Goal: Task Accomplishment & Management: Use online tool/utility

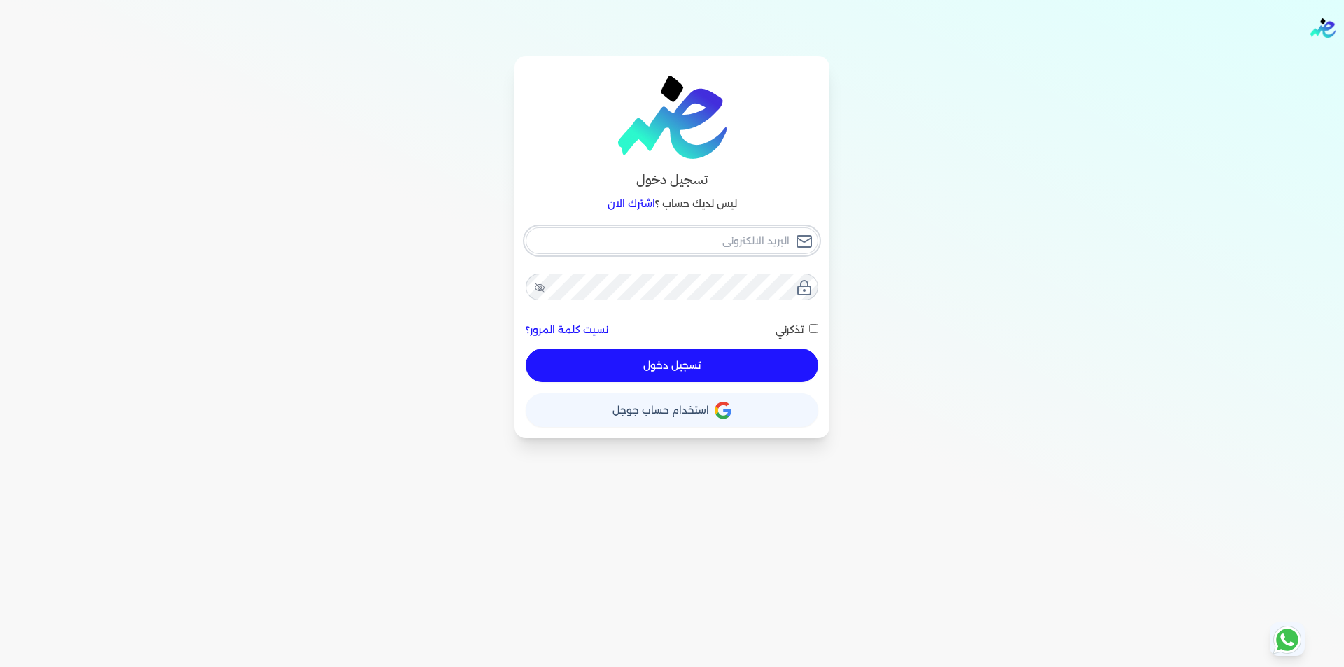
type input "[EMAIL_ADDRESS][DOMAIN_NAME]"
click at [739, 369] on button "تسجيل دخول" at bounding box center [672, 366] width 293 height 34
checkbox input "false"
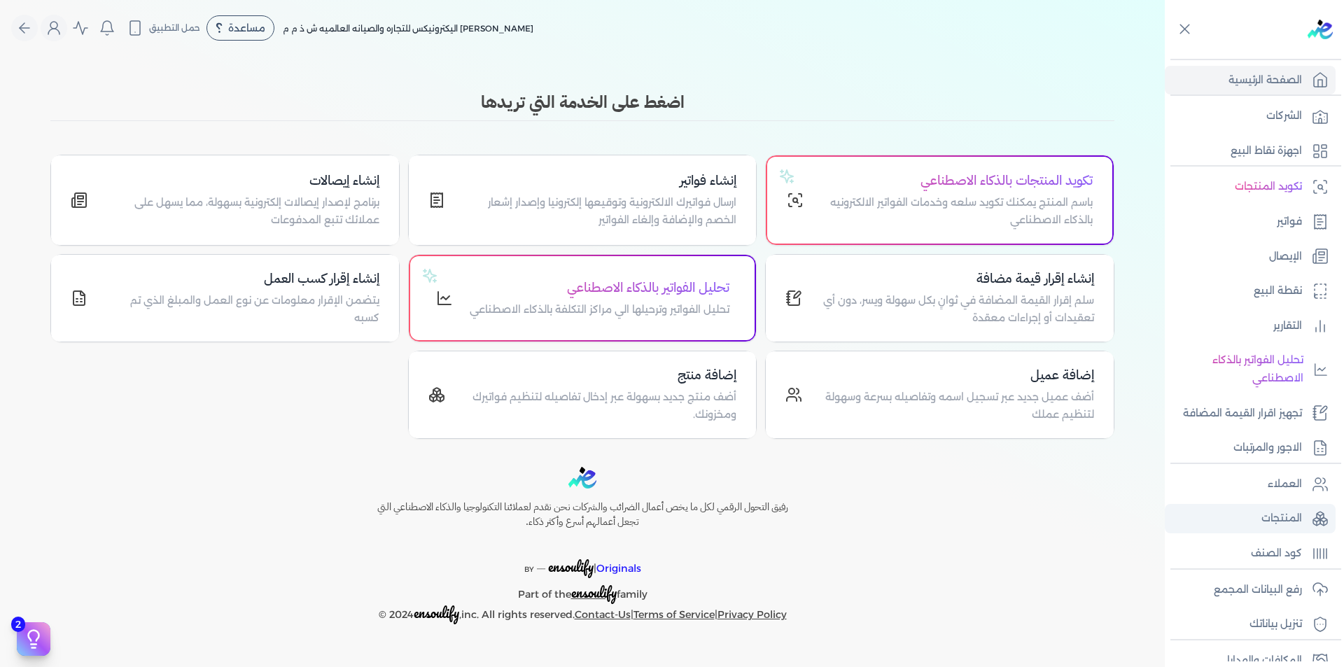
click at [1296, 518] on p "المنتجات" at bounding box center [1281, 518] width 41 height 18
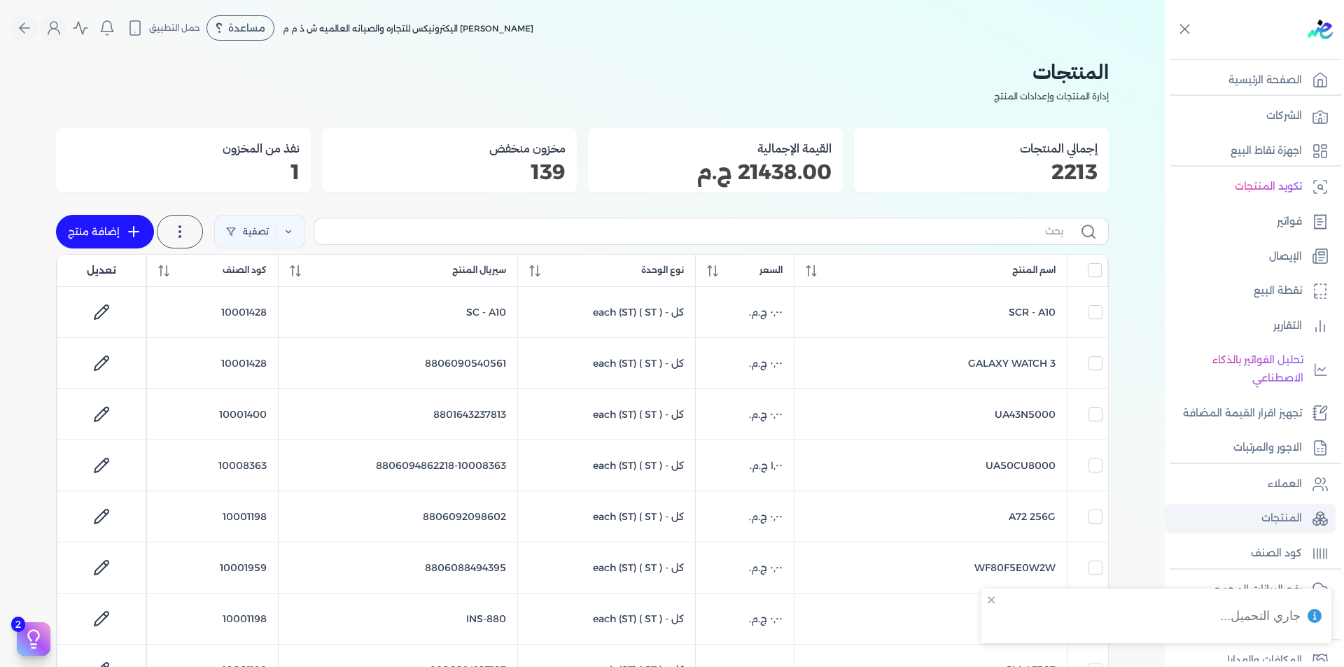
click at [1283, 520] on p "المنتجات" at bounding box center [1281, 518] width 41 height 18
click at [290, 229] on icon at bounding box center [288, 232] width 10 height 10
click at [272, 280] on button "اضافة تصفية" at bounding box center [269, 275] width 85 height 17
click at [344, 288] on div "اسم المنتج مطابق" at bounding box center [374, 289] width 295 height 49
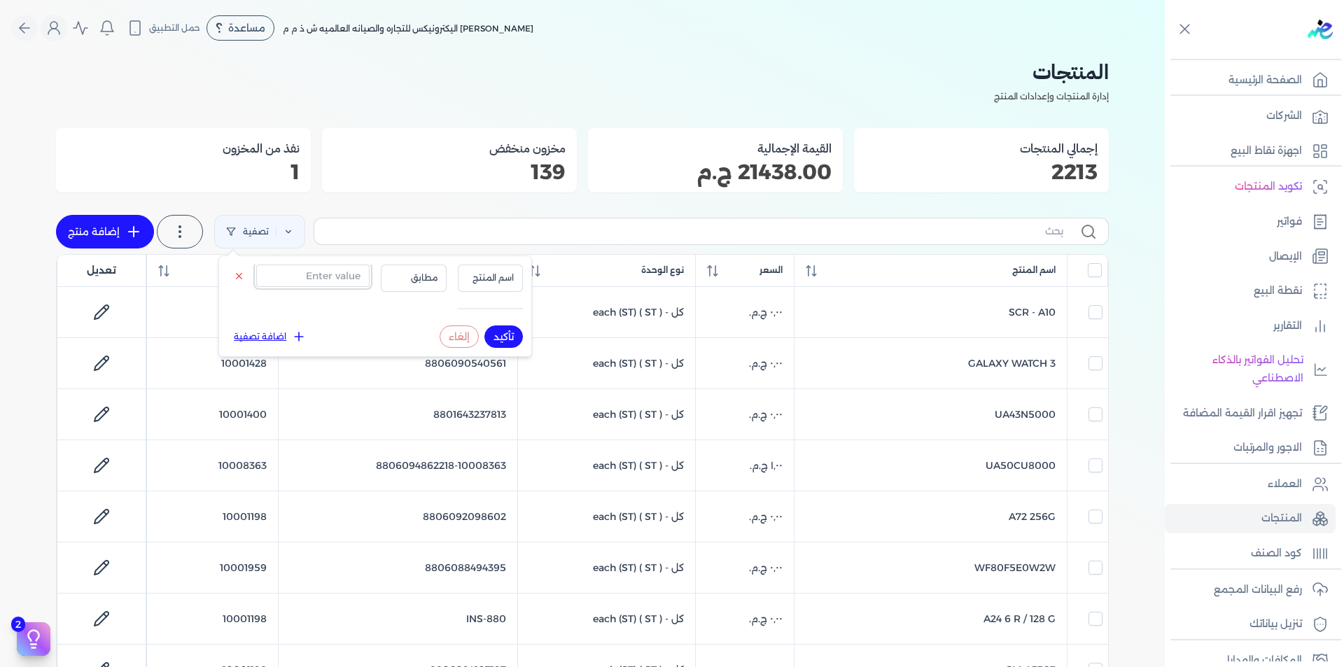
click at [344, 279] on input "text" at bounding box center [312, 276] width 113 height 22
paste input "8806090362910-10008363"
type input "8806090362910-10008363"
click at [497, 278] on span "اسم المنتج" at bounding box center [491, 278] width 48 height 13
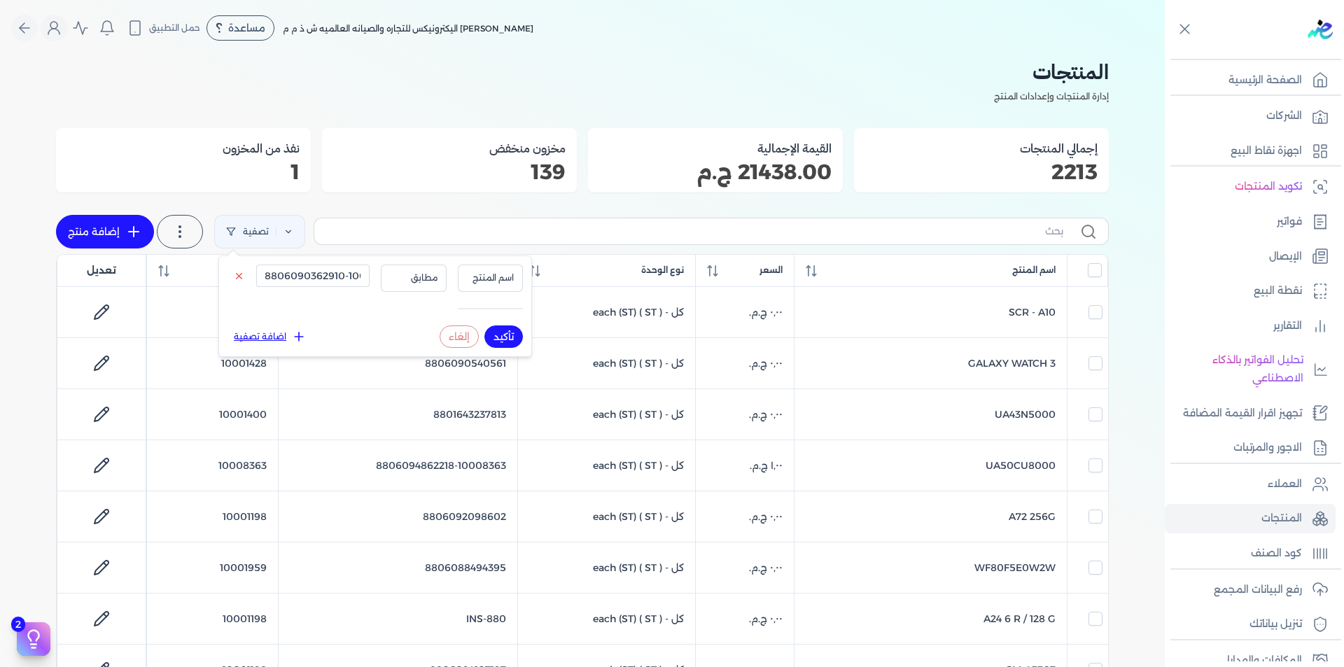
scroll to position [0, 0]
click at [498, 319] on li "سيريال المنتج" at bounding box center [461, 322] width 106 height 13
click at [503, 340] on button "تأكيد" at bounding box center [503, 336] width 38 height 22
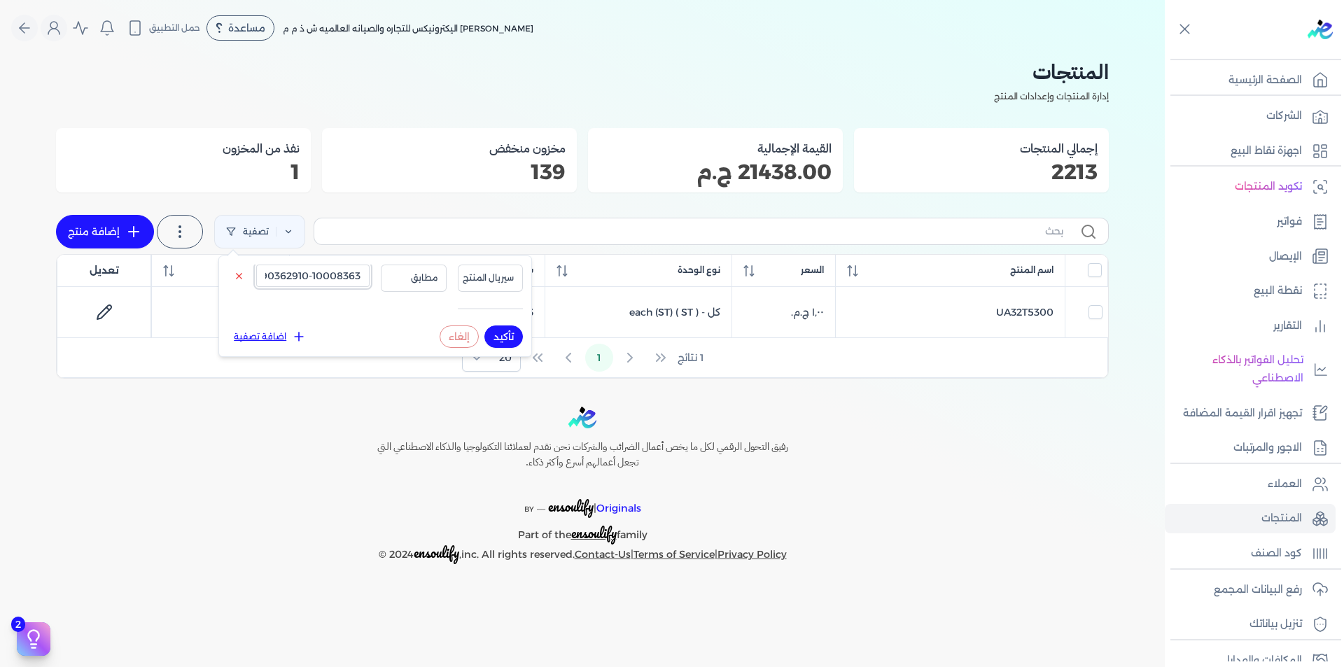
click at [335, 279] on input "8806090362910-10008363" at bounding box center [312, 276] width 113 height 22
paste input "34"
type input "8806090362934-10008363"
click at [502, 335] on button "تأكيد" at bounding box center [503, 336] width 38 height 22
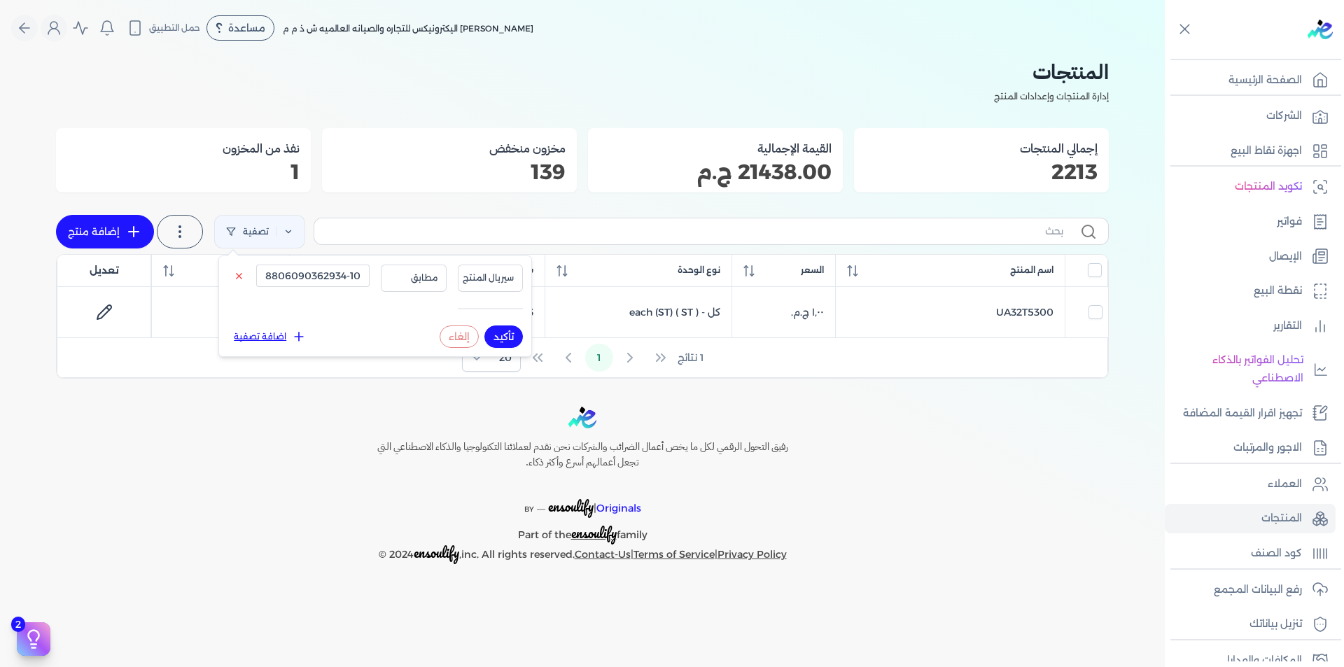
checkbox input "false"
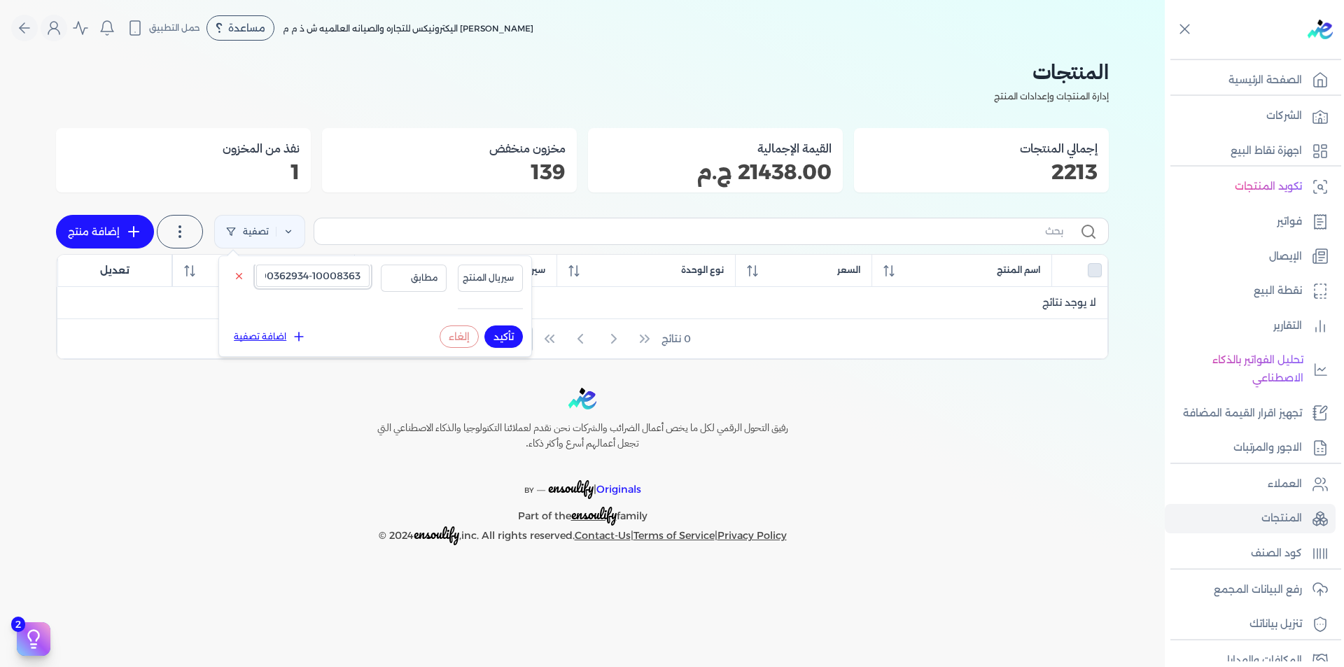
click at [303, 271] on input "8806090362934-10008363" at bounding box center [312, 276] width 113 height 22
paste input "5488035"
type input "8806095488035-10008363"
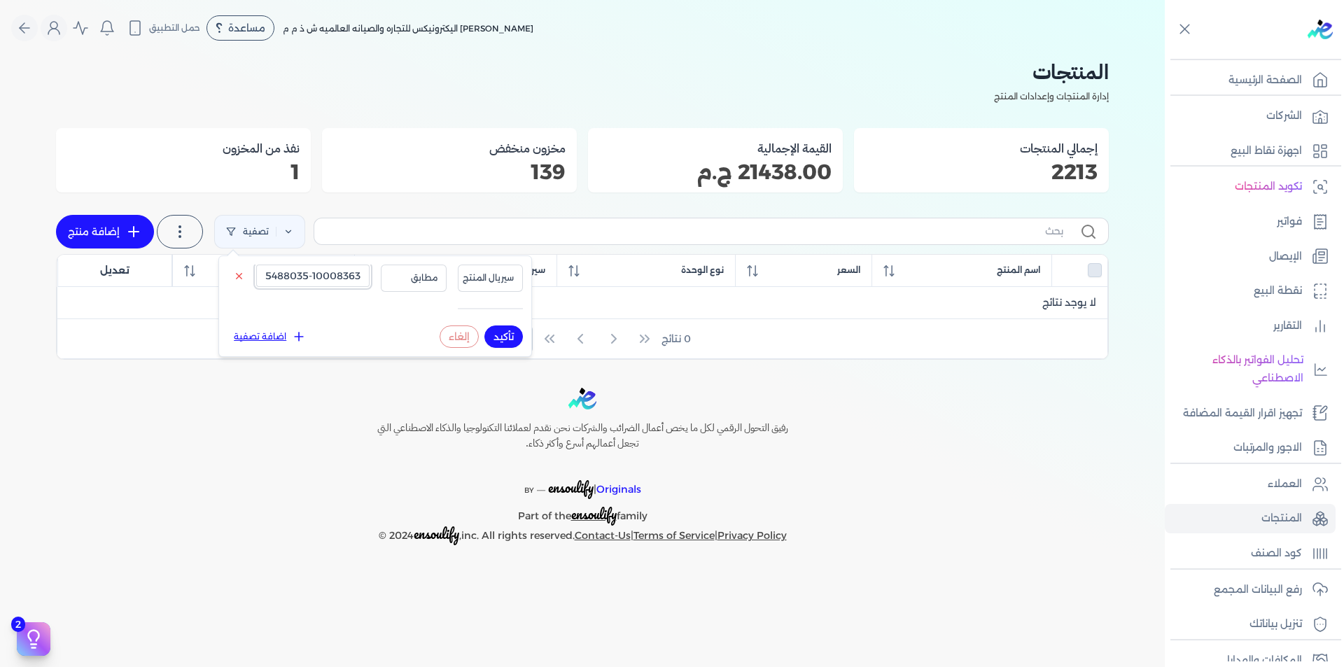
click at [322, 274] on input "8806095488035-10008363" at bounding box center [312, 276] width 113 height 22
click at [509, 339] on button "تأكيد" at bounding box center [503, 336] width 38 height 22
checkbox input "false"
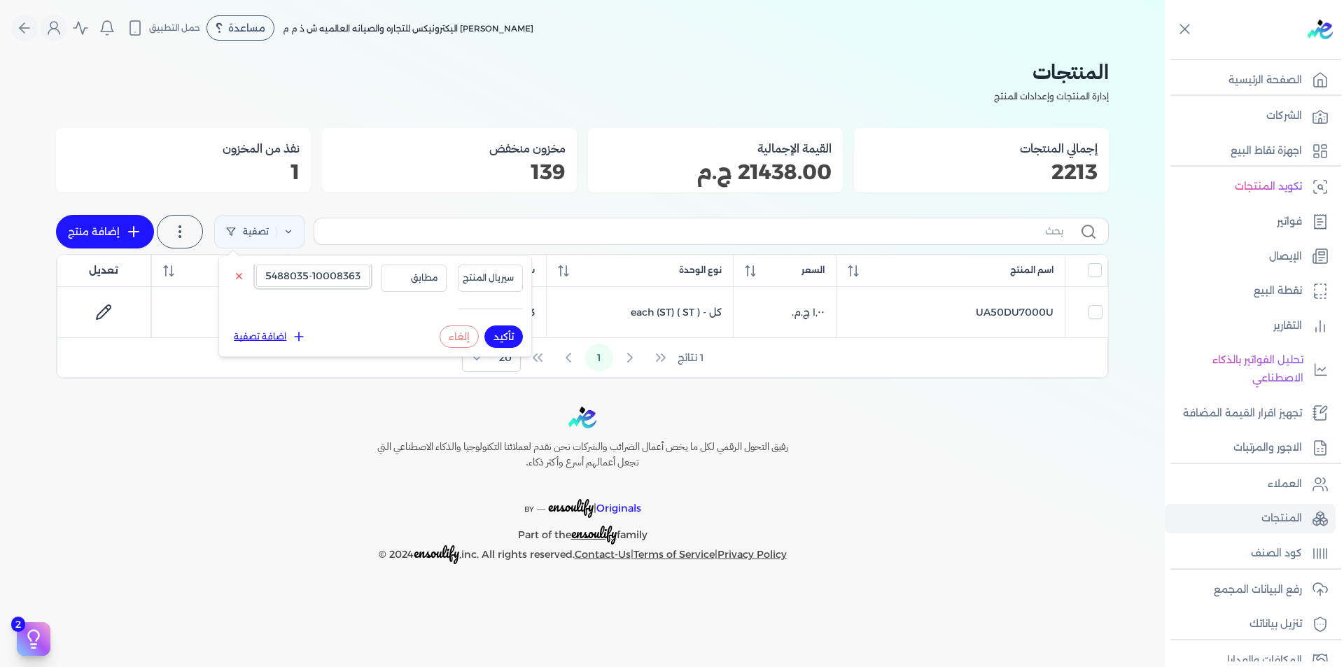
click at [329, 281] on input "8806095488035-10008363" at bounding box center [312, 276] width 113 height 22
paste input "59"
type input "8806095488059-10008363"
click at [500, 335] on button "تأكيد" at bounding box center [503, 336] width 38 height 22
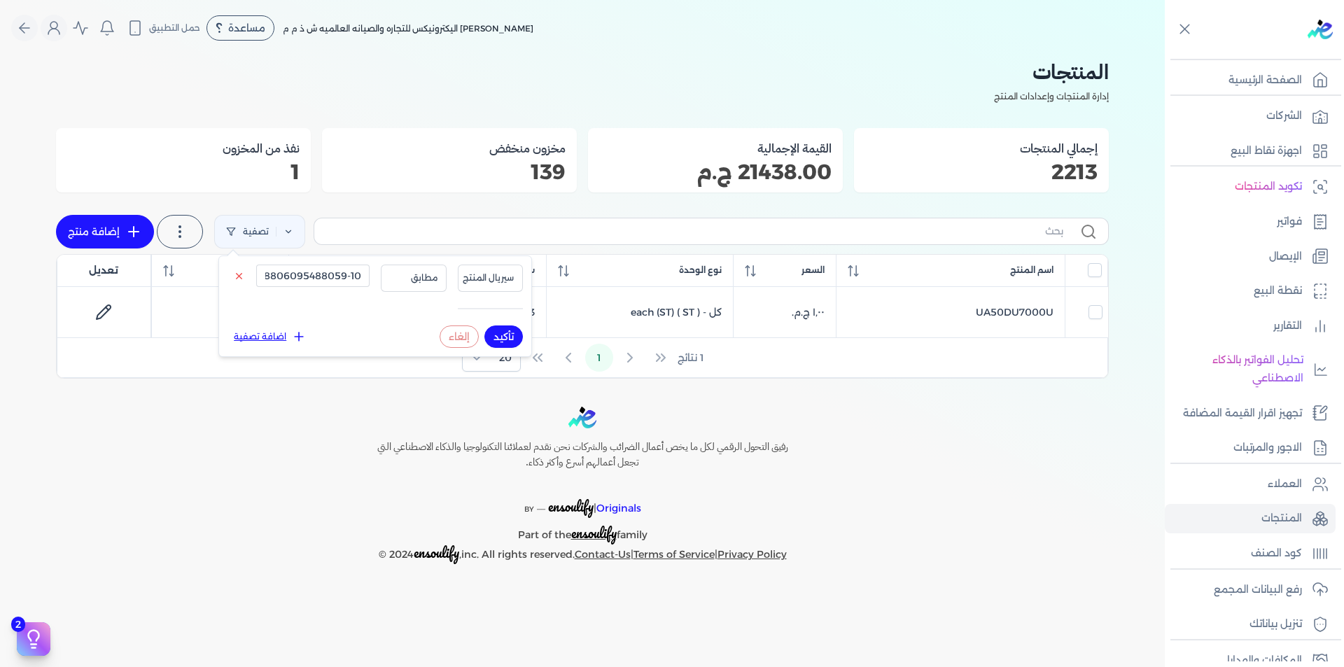
checkbox input "false"
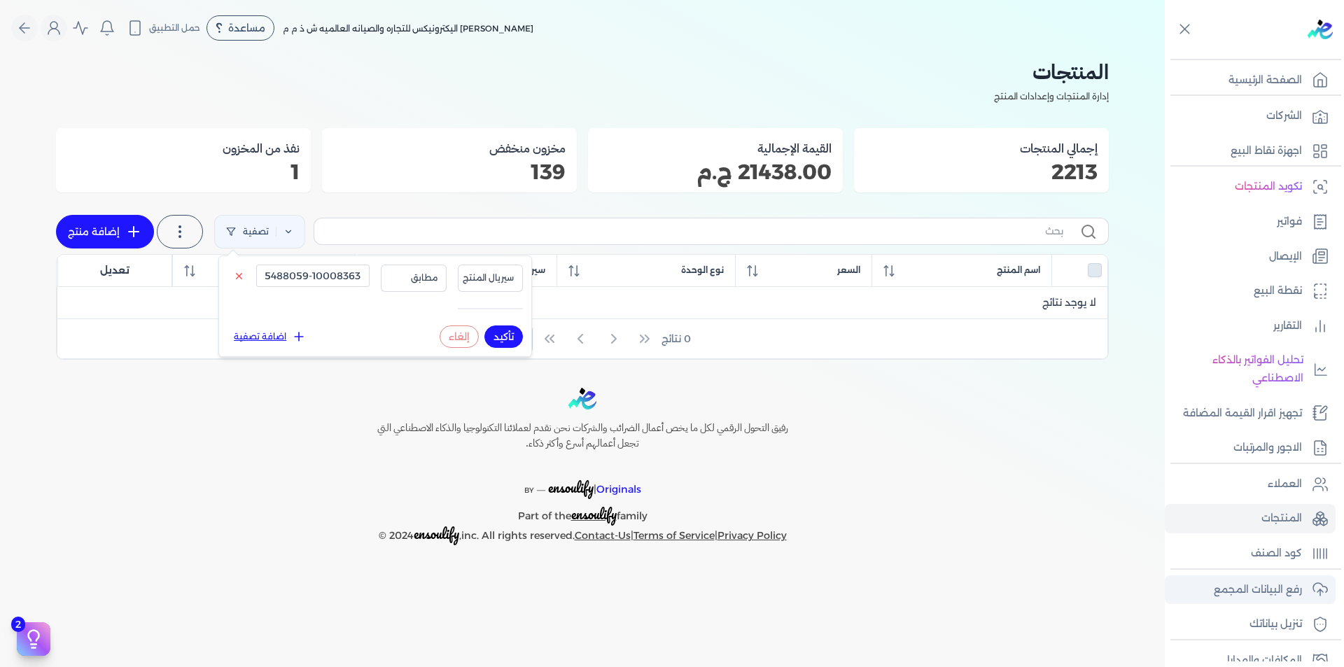
click at [1290, 582] on p "رفع البيانات المجمع" at bounding box center [1257, 590] width 88 height 18
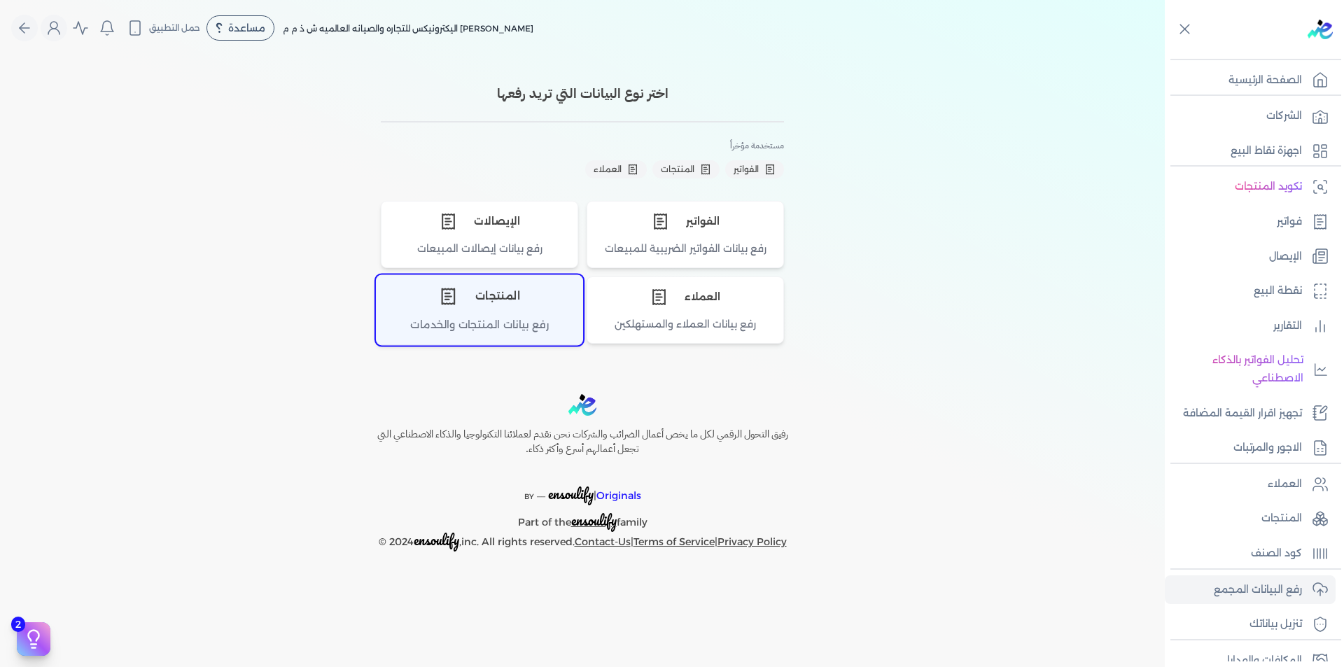
click at [516, 290] on div "المنتجات" at bounding box center [479, 297] width 206 height 42
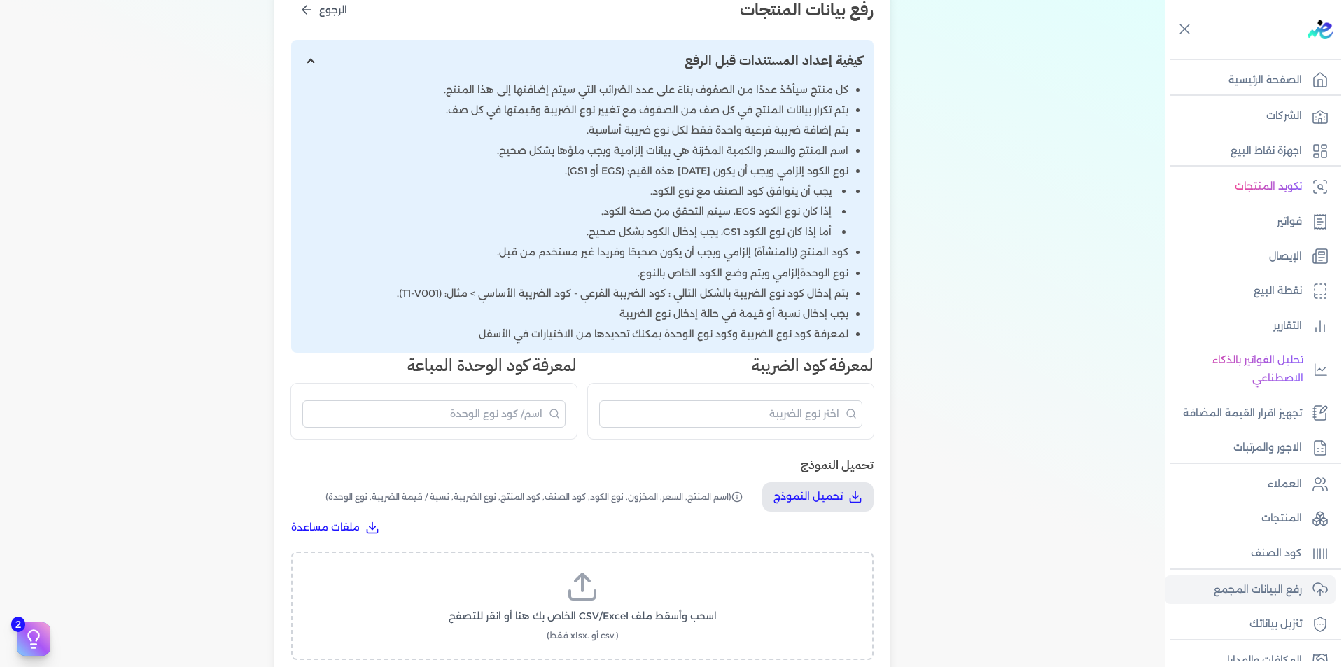
scroll to position [420, 0]
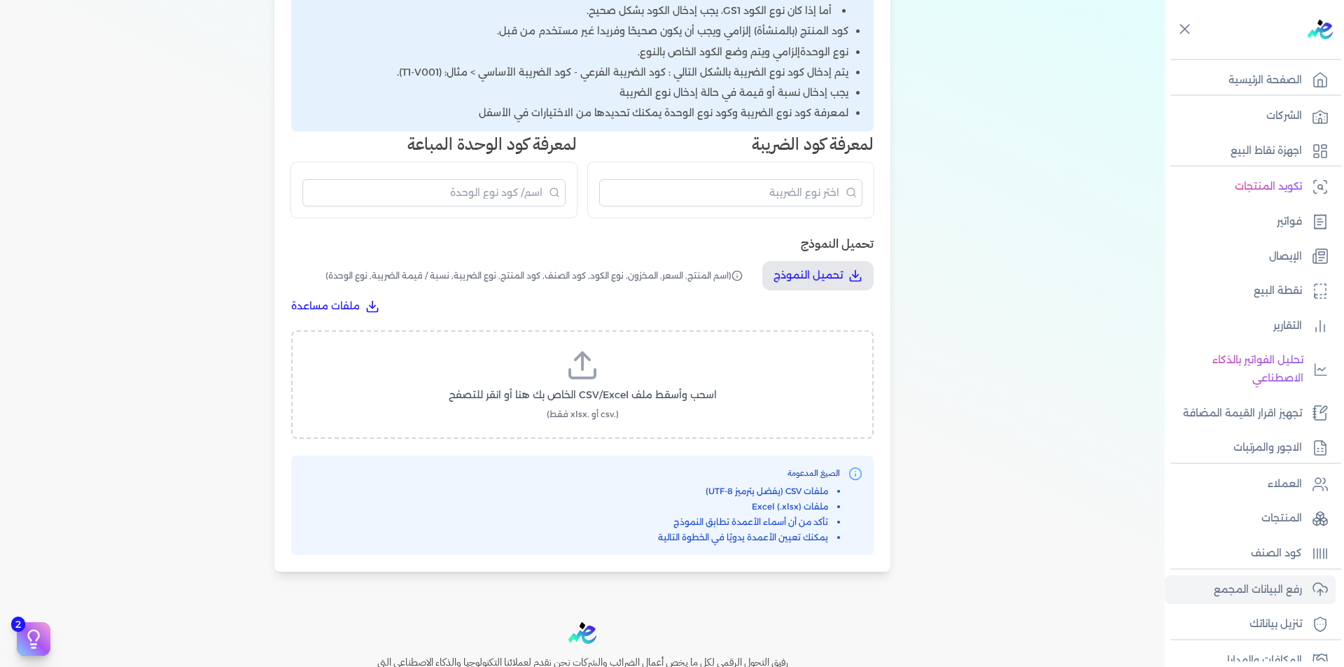
click at [618, 381] on label "اسحب وأسقط ملف CSV/Excel الخاص بك هنا أو انقر للتصفح (.csv أو .xlsx فقط)" at bounding box center [582, 385] width 546 height 72
click at [0, 0] on input "اسحب وأسقط ملف CSV/Excel الخاص بك هنا أو انقر للتصفح (.csv أو .xlsx فقط)" at bounding box center [0, 0] width 0 height 0
click at [622, 404] on span "تحميل الملف" at bounding box center [624, 408] width 59 height 15
select select "اسم المنتج"
select select "السعر"
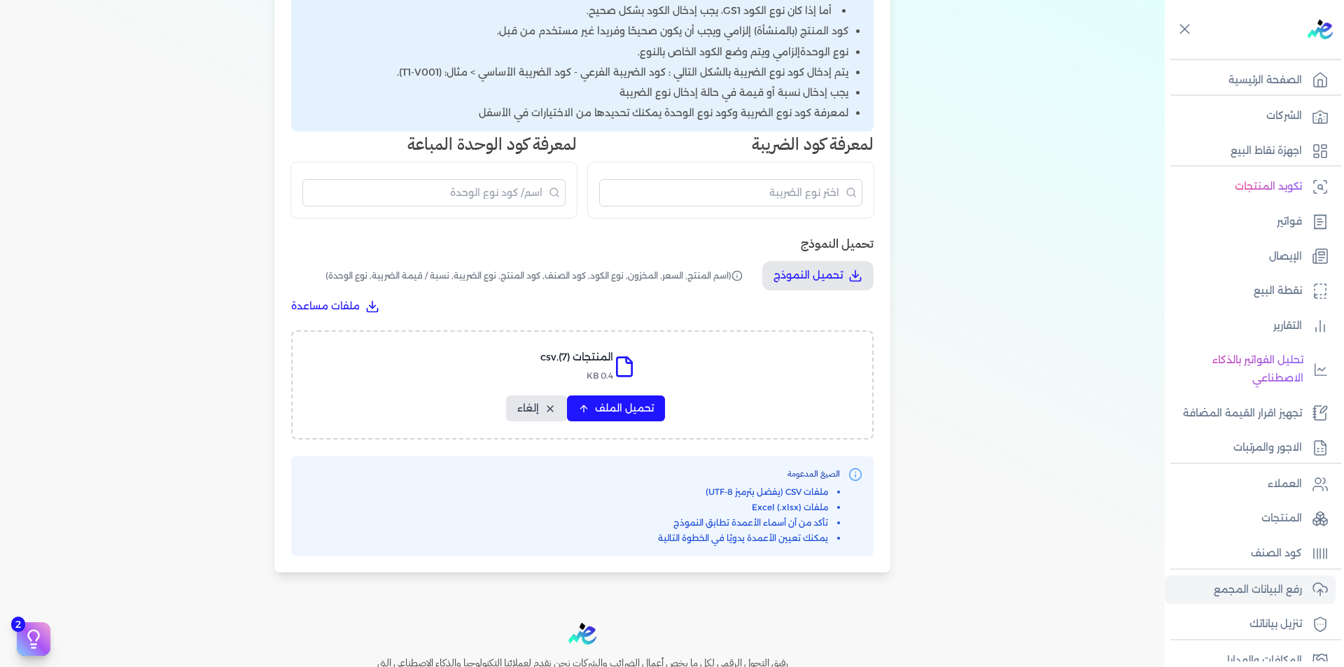
select select "المخزون"
select select "نوع الكود"
select select "كود الصنف"
select select "سيريال المنتج"
select select "نوع الضريبة"
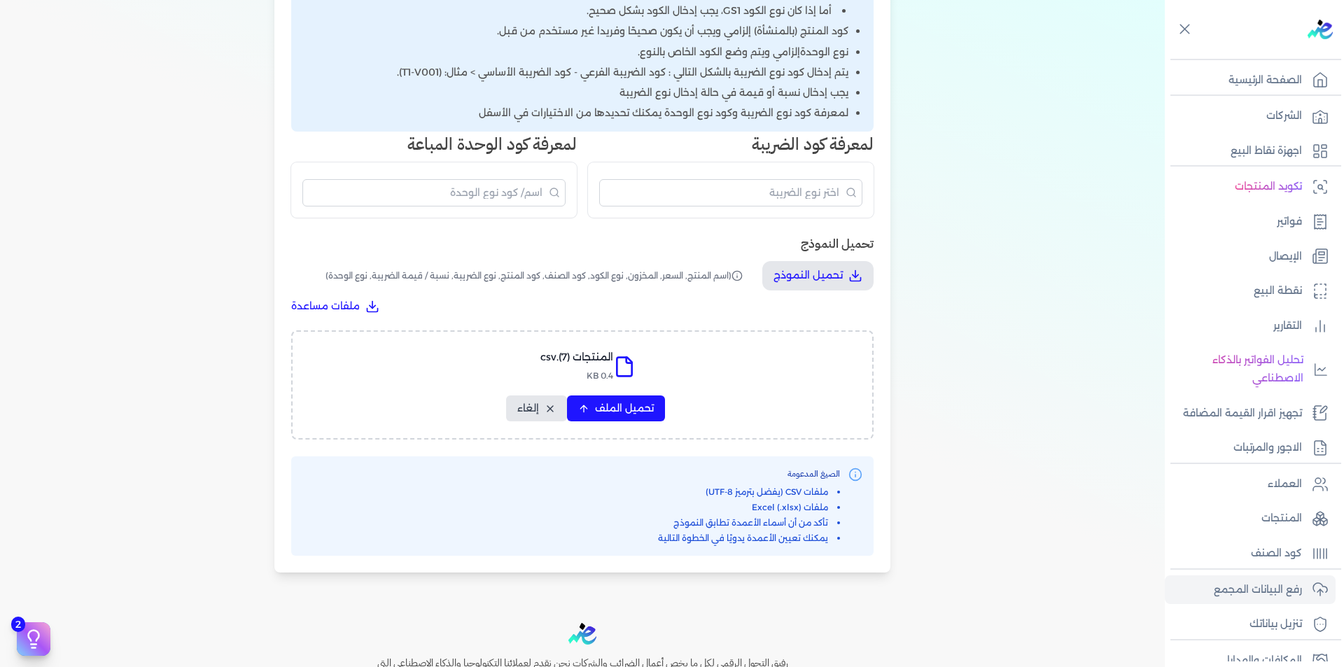
select select "نسبة / قيمة الضريبة"
select select "نوع الوحدة"
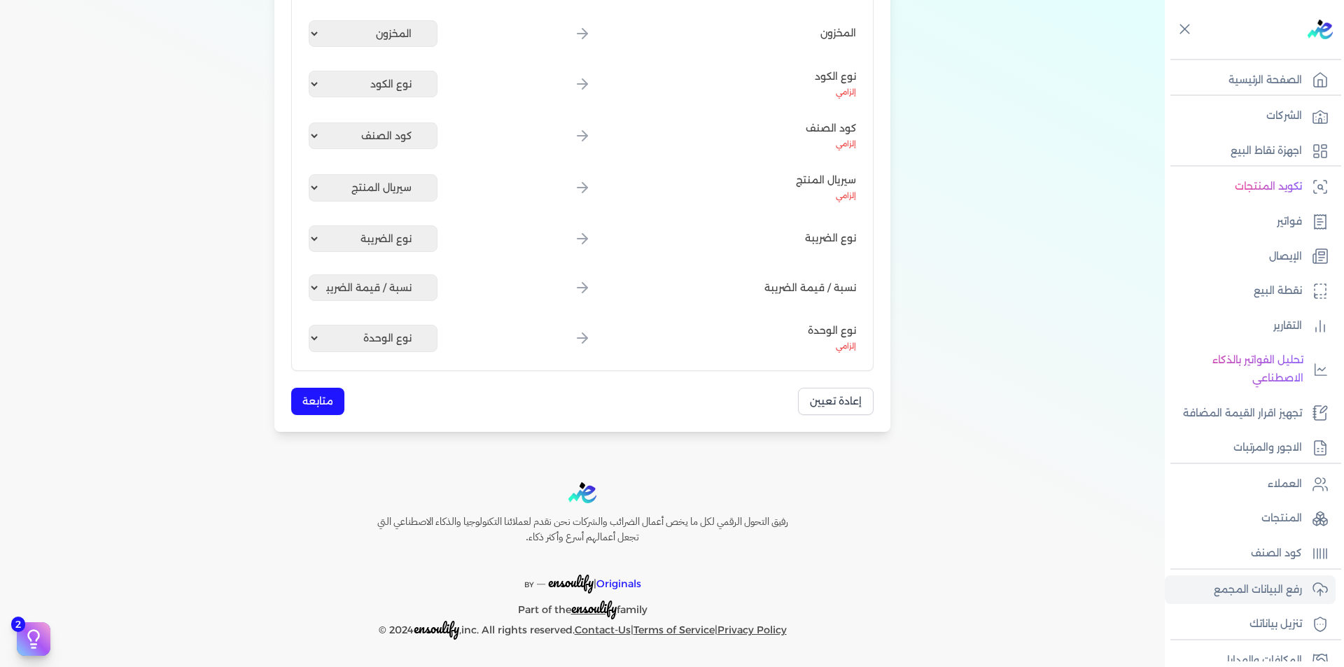
scroll to position [405, 0]
click at [332, 397] on button "متابعة" at bounding box center [317, 401] width 53 height 27
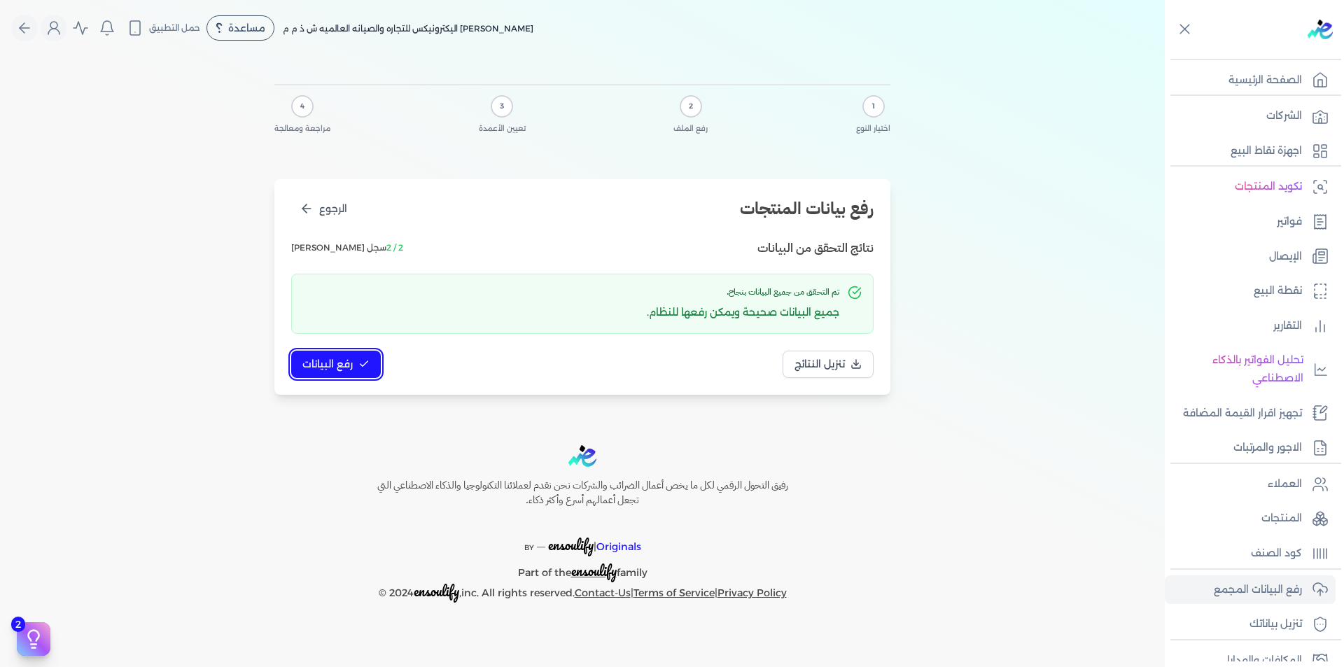
click at [349, 362] on span "رفع البيانات" at bounding box center [327, 364] width 50 height 15
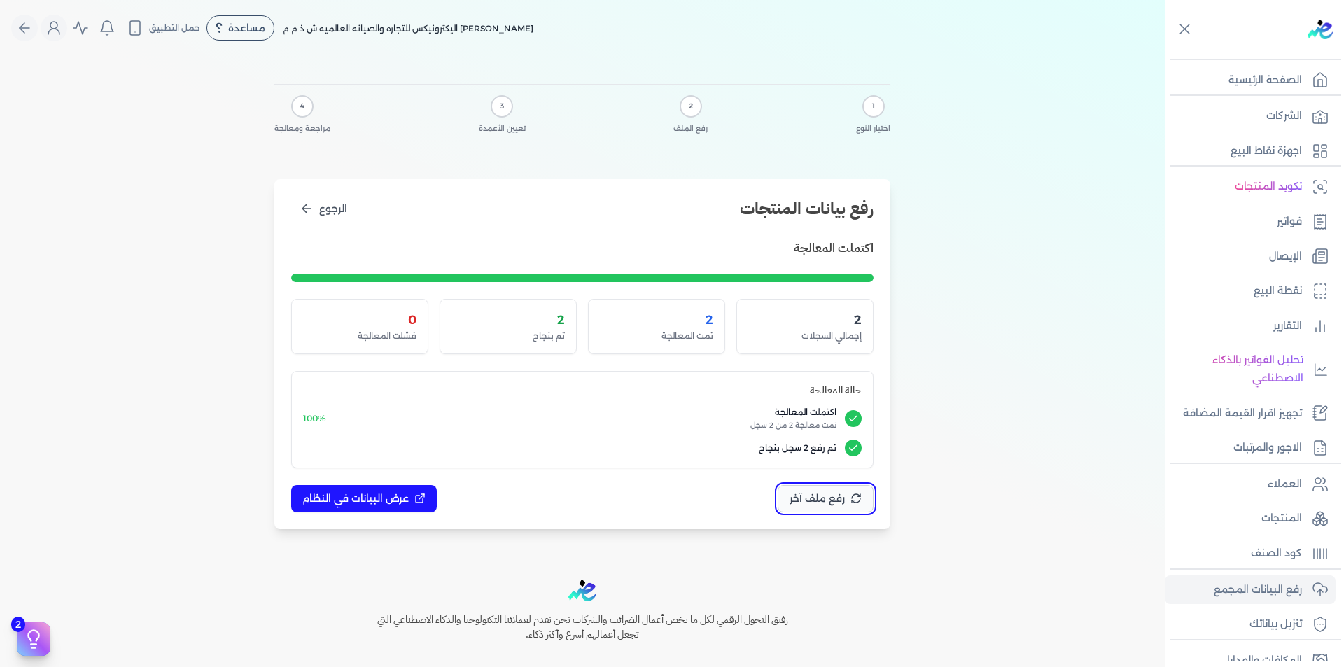
click at [814, 495] on span "رفع ملف آخر" at bounding box center [816, 498] width 55 height 15
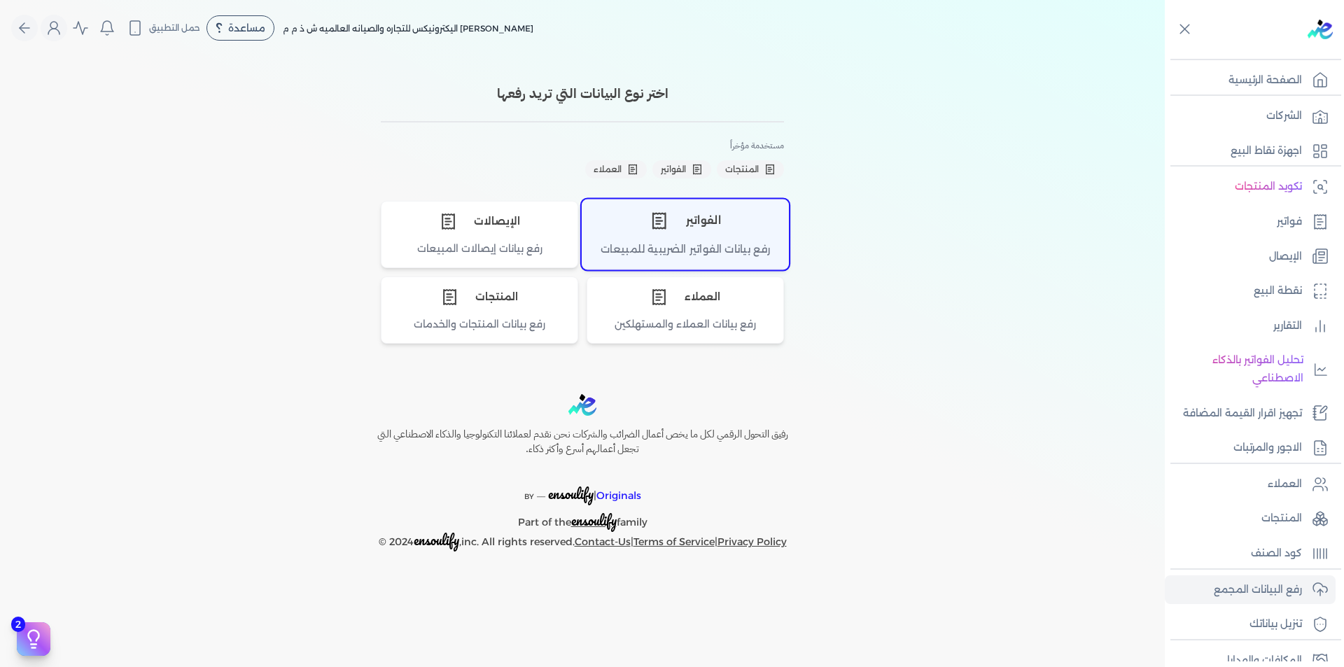
click at [708, 234] on div "الفواتير" at bounding box center [685, 220] width 206 height 42
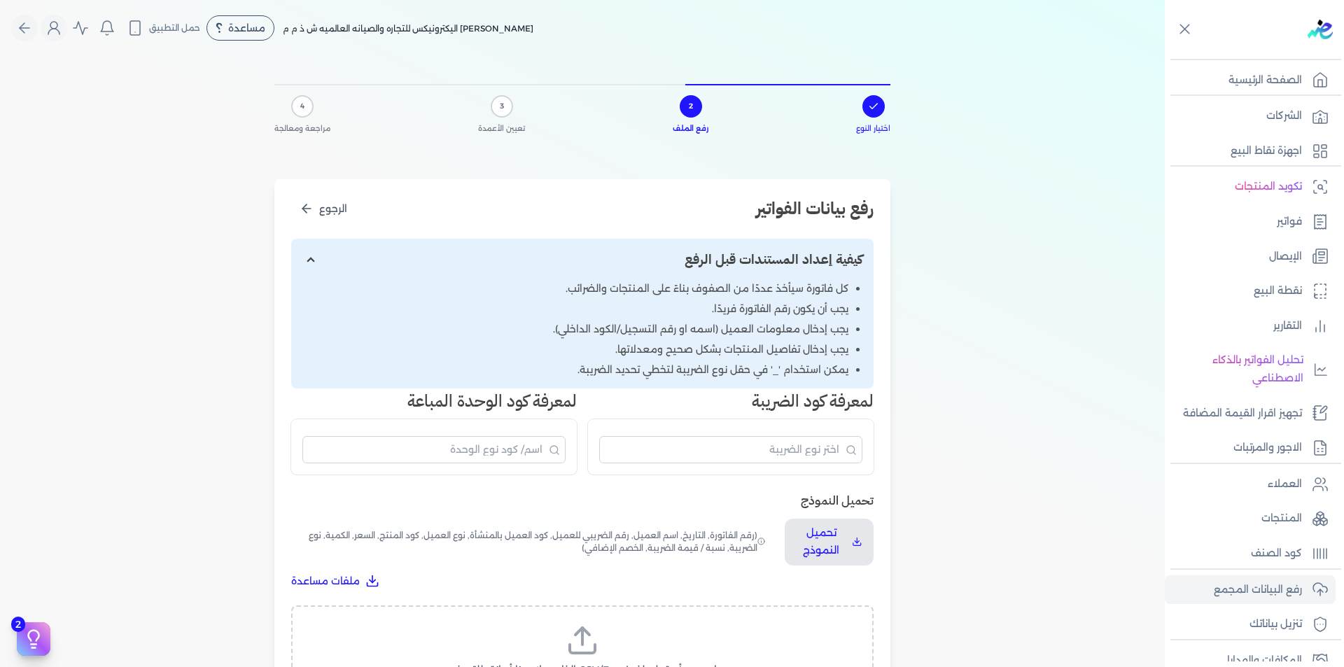
click at [607, 640] on label "اسحب وأسقط ملف CSV/Excel الخاص بك هنا أو انقر للتصفح (.csv أو .xlsx فقط)" at bounding box center [582, 660] width 546 height 72
click at [0, 0] on input "اسحب وأسقط ملف CSV/Excel الخاص بك هنا أو انقر للتصفح (.csv أو .xlsx فقط)" at bounding box center [0, 0] width 0 height 0
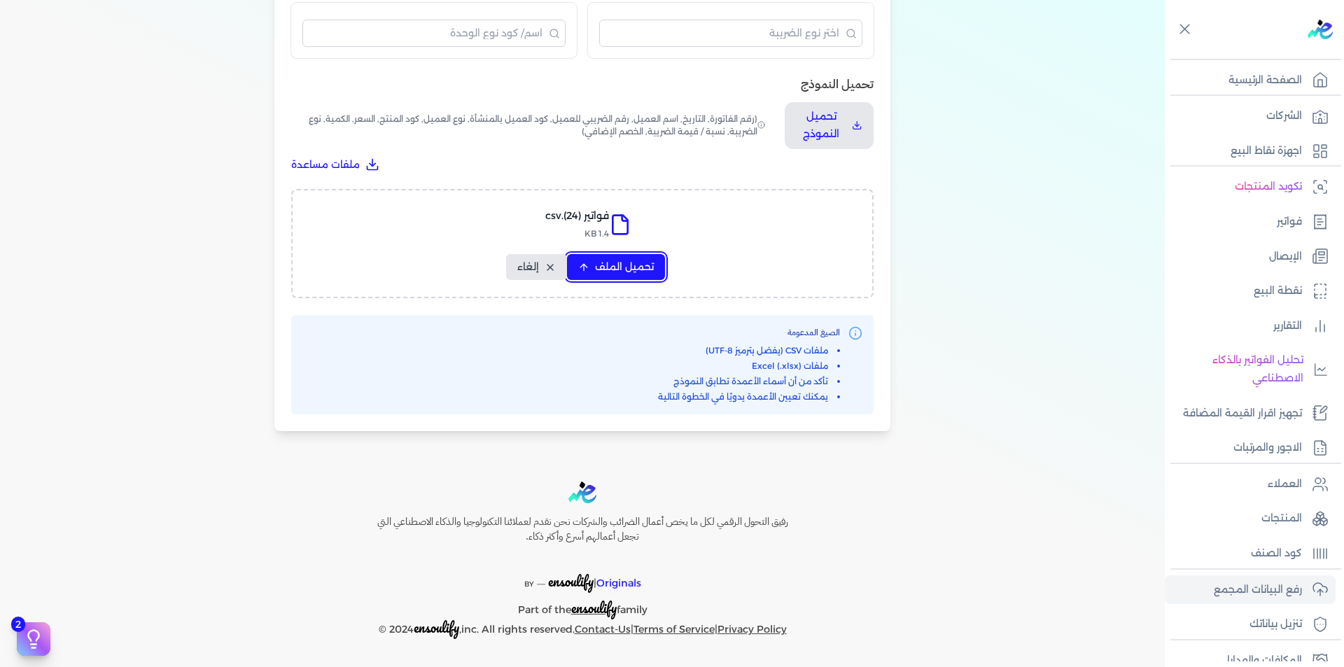
click at [626, 266] on span "تحميل الملف" at bounding box center [624, 267] width 59 height 15
select select "رقم الفاتورة"
select select "التاريخ"
select select "أسم العميل"
select select "الرقم الضريبي"
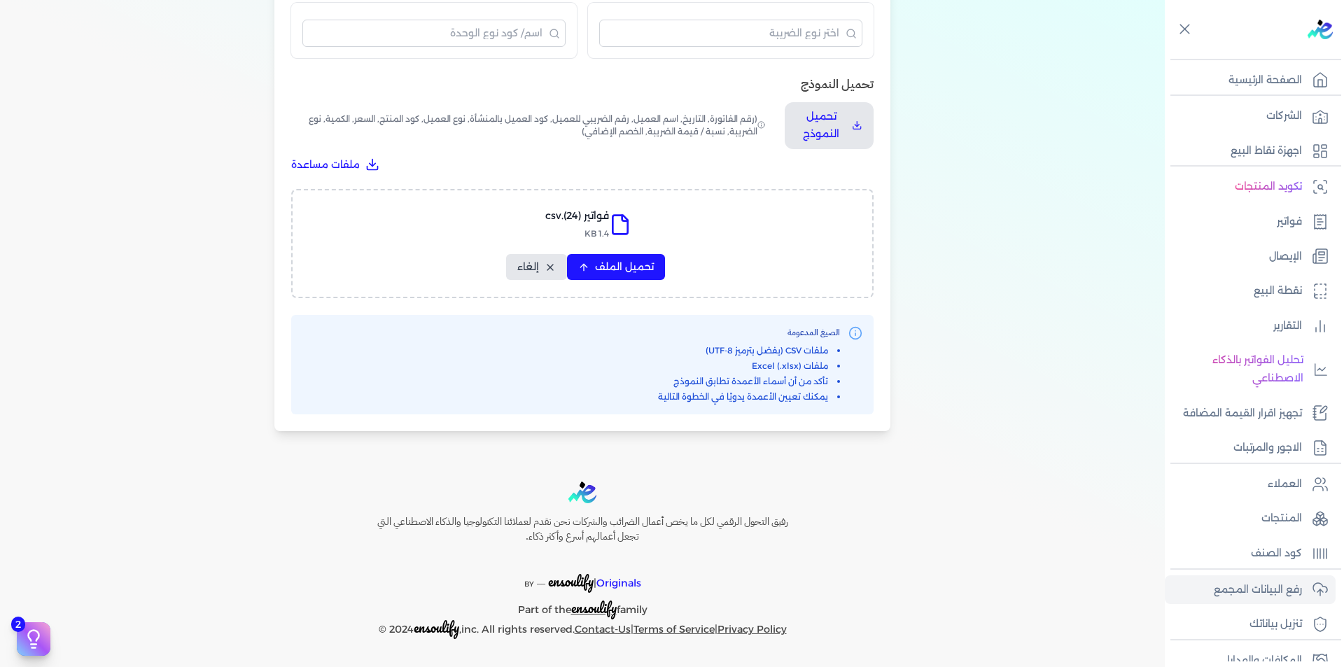
select select "نوع العميل"
select select "الرقم التسلسلي الداخلي"
select select "وصف البند"
select select "سيريال المنتج"
select select "السعر"
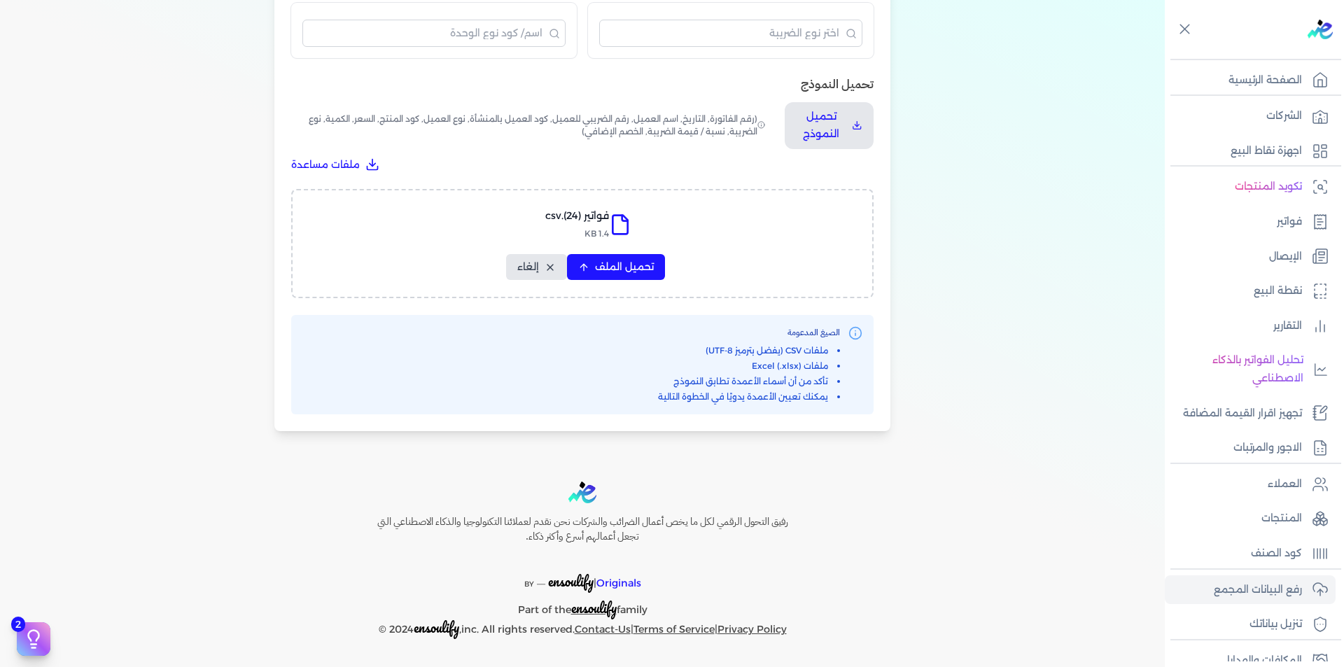
select select "الكمية"
select select "نوع الضريبة"
select select "نسبة / قيمة الضريبة"
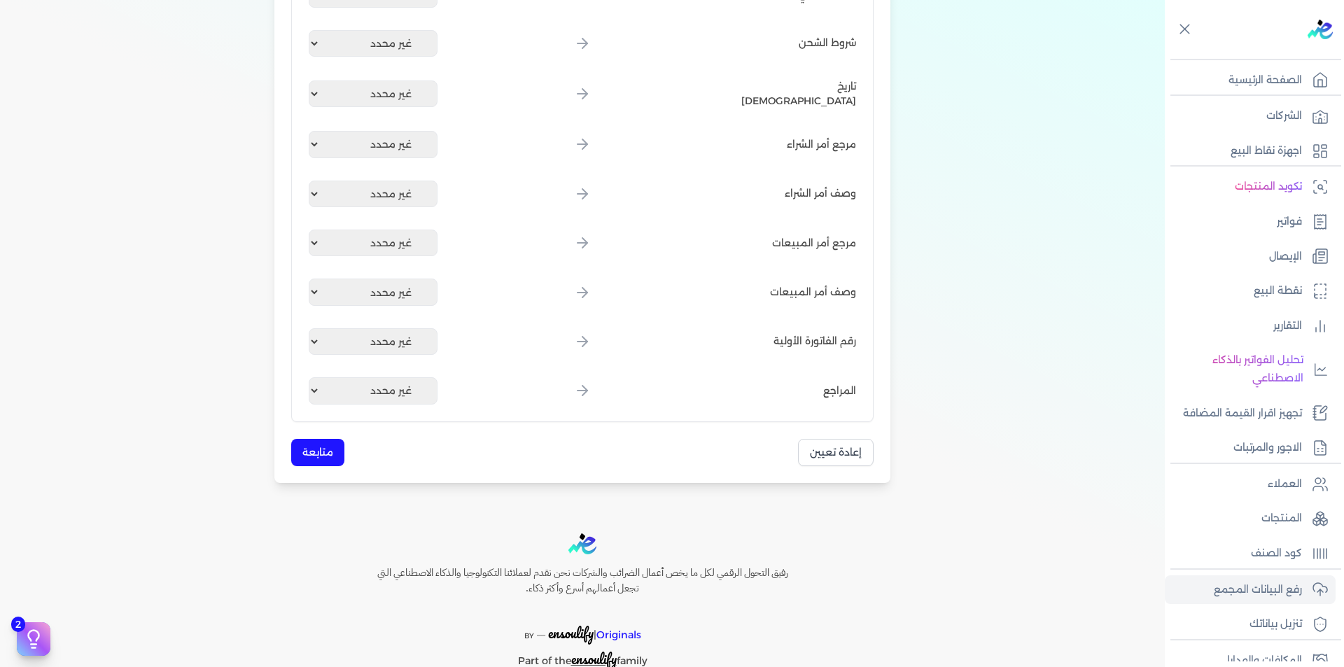
scroll to position [1632, 0]
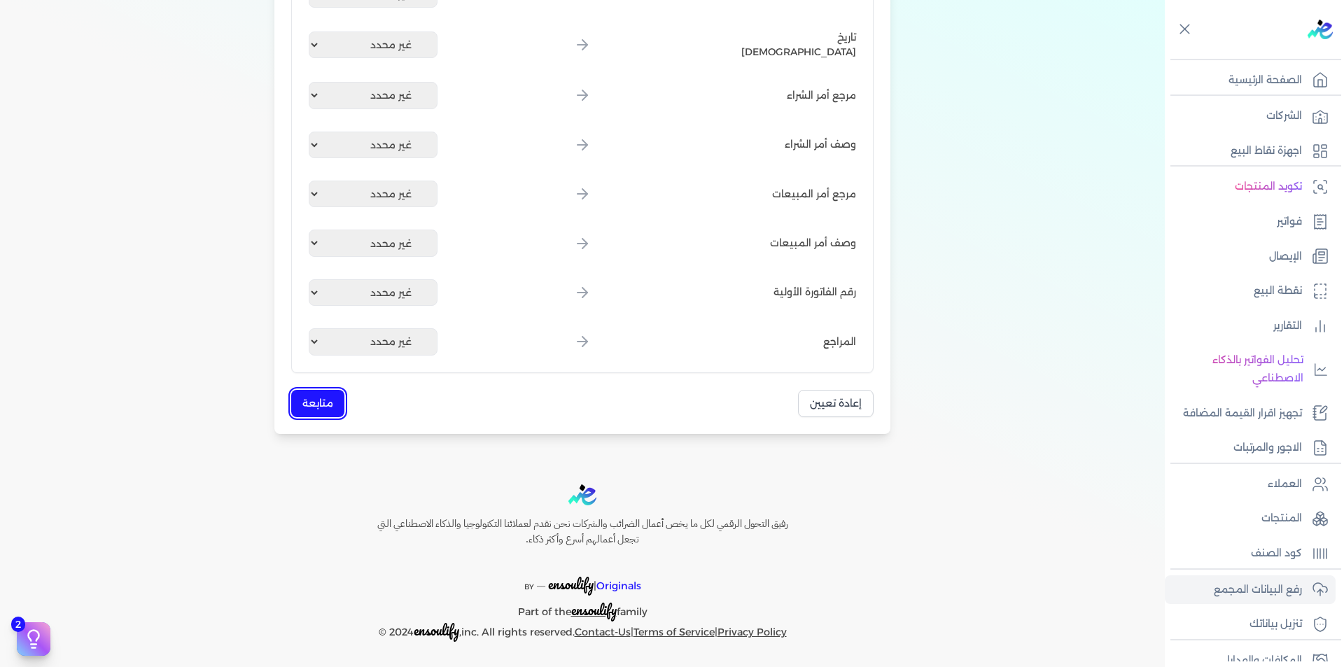
click at [328, 400] on button "متابعة" at bounding box center [317, 403] width 53 height 27
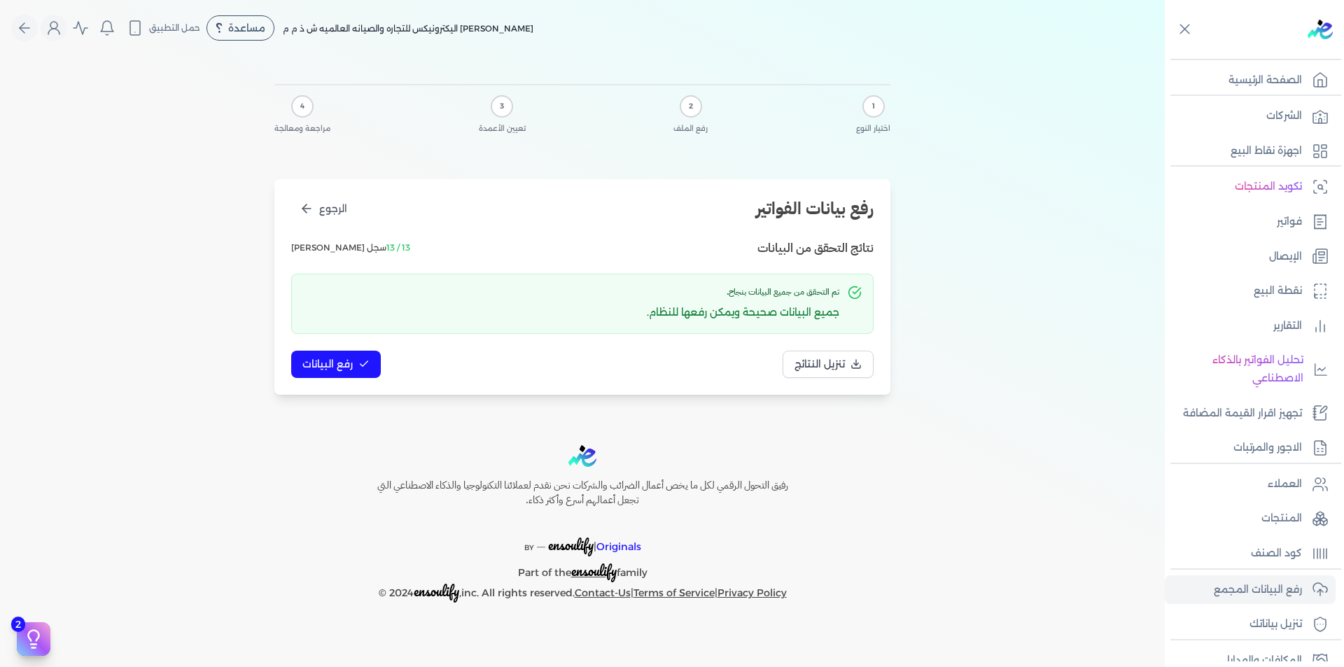
scroll to position [0, 0]
click at [339, 363] on span "رفع البيانات" at bounding box center [327, 364] width 50 height 15
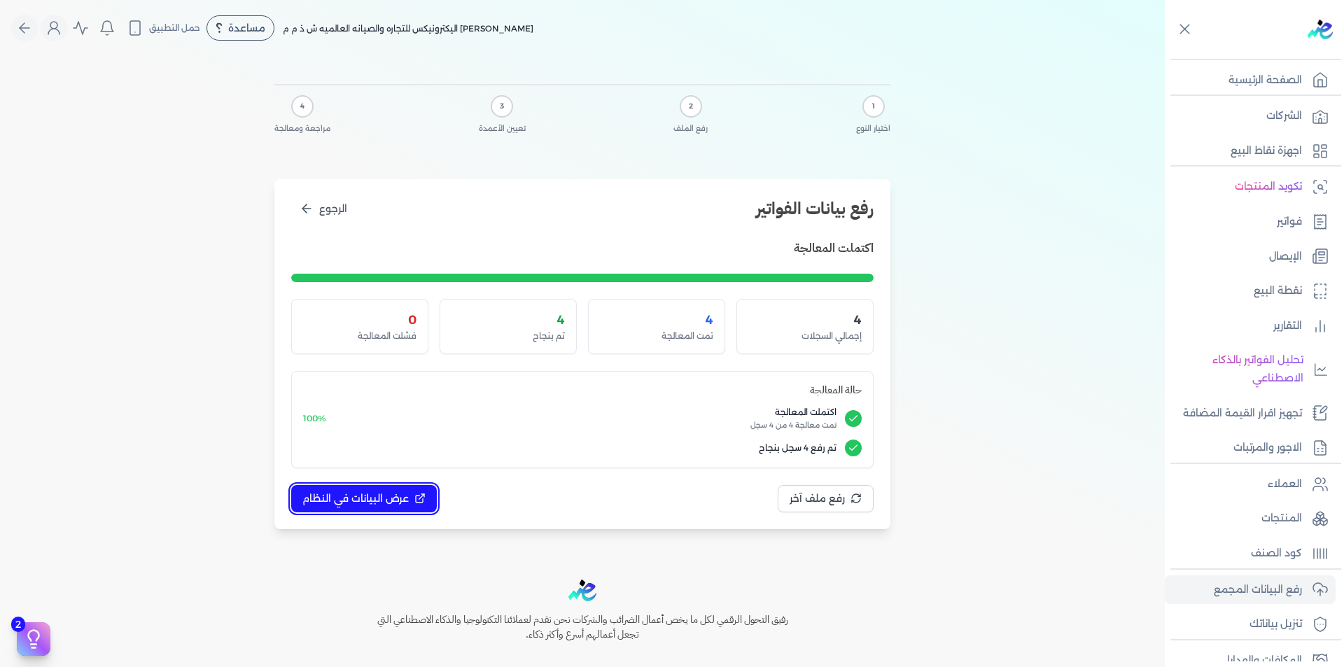
click at [364, 502] on span "عرض البيانات في النظام" at bounding box center [355, 498] width 106 height 15
